Goal: Navigation & Orientation: Go to known website

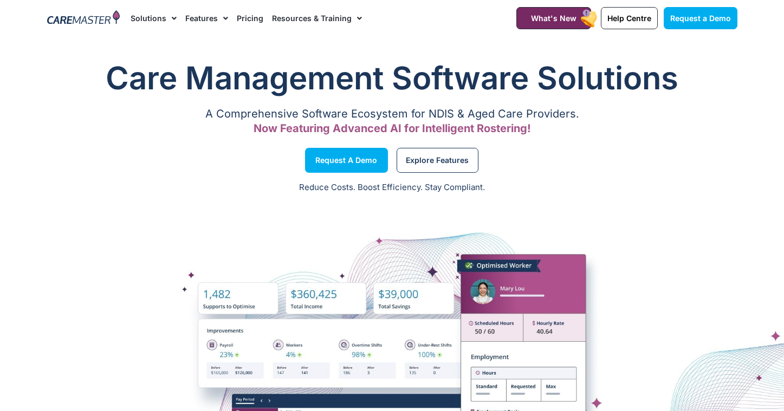
click at [106, 17] on img at bounding box center [83, 18] width 73 height 16
click at [66, 16] on img at bounding box center [83, 18] width 73 height 16
